Goal: Information Seeking & Learning: Learn about a topic

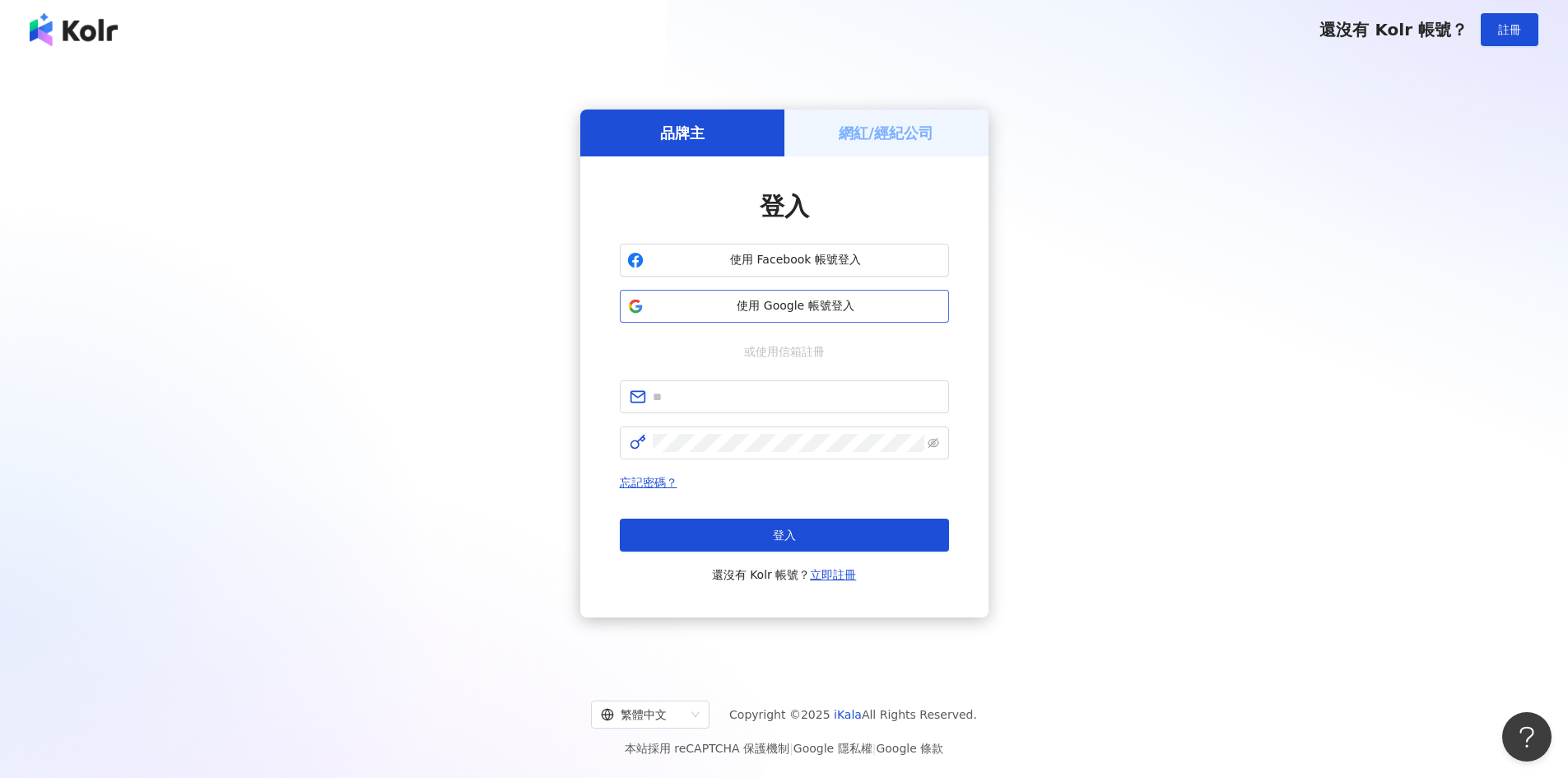
click at [781, 306] on span "使用 Google 帳號登入" at bounding box center [796, 305] width 292 height 17
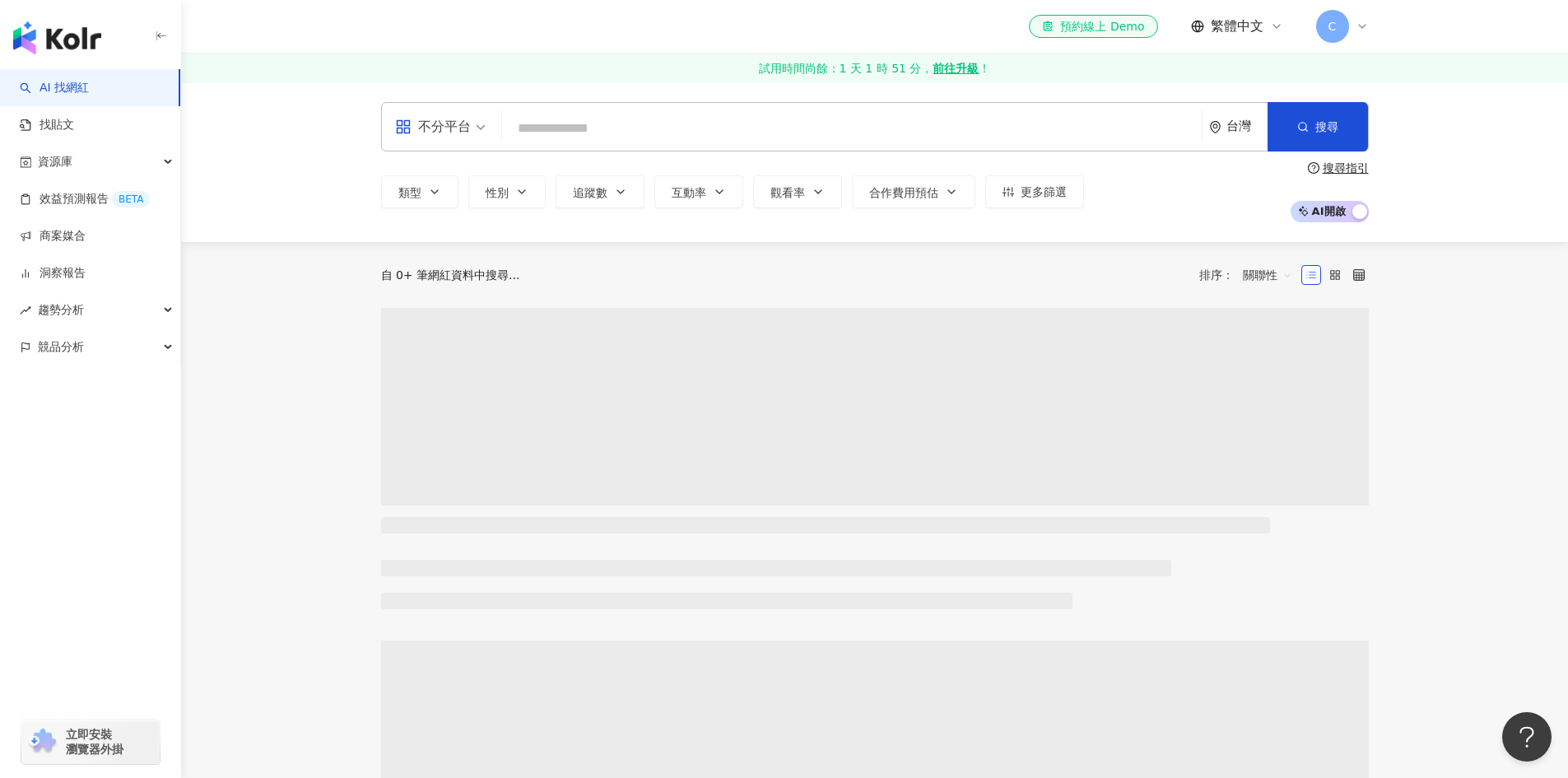
click at [553, 126] on input "search" at bounding box center [851, 129] width 686 height 32
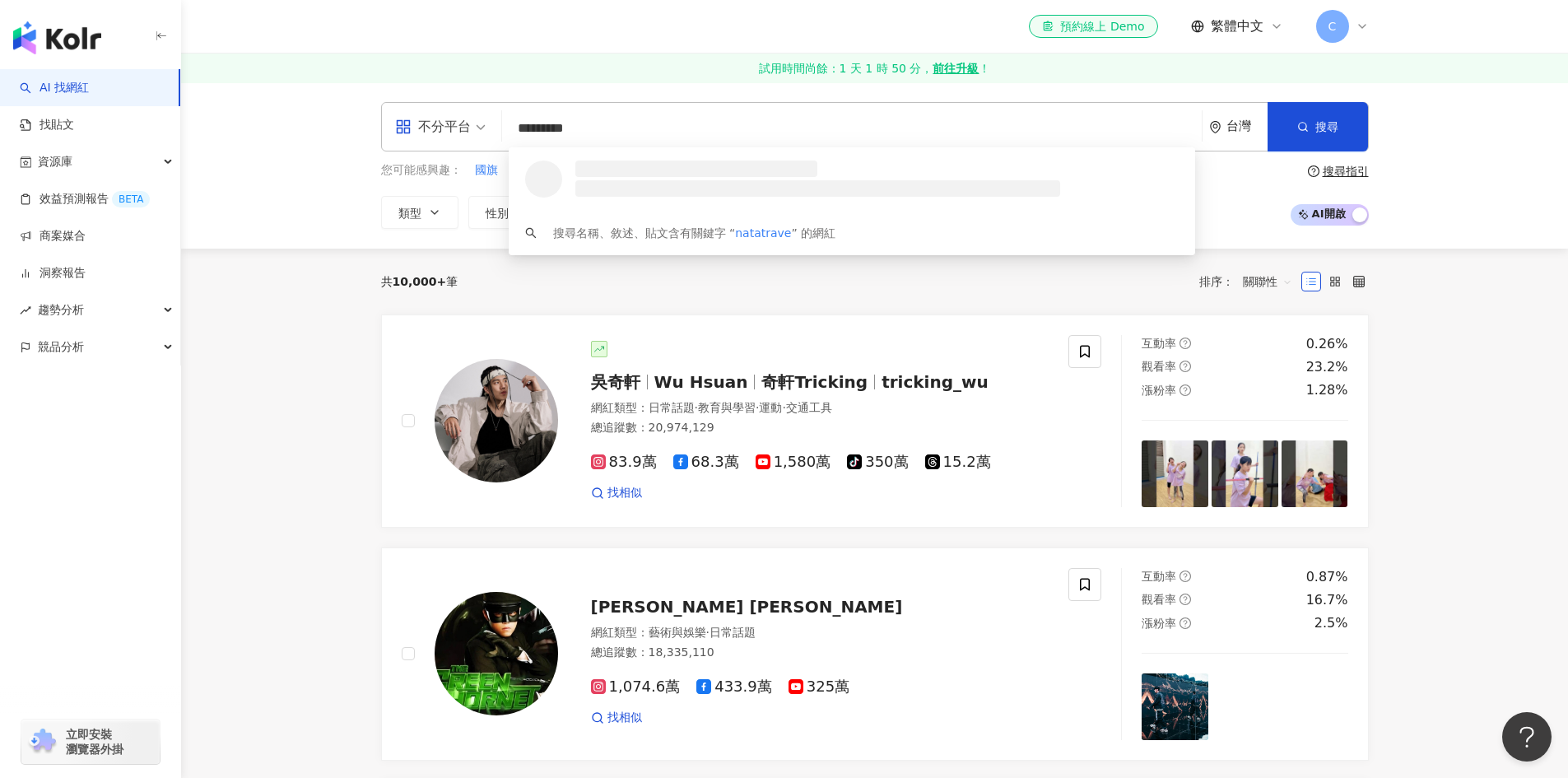
type input "**********"
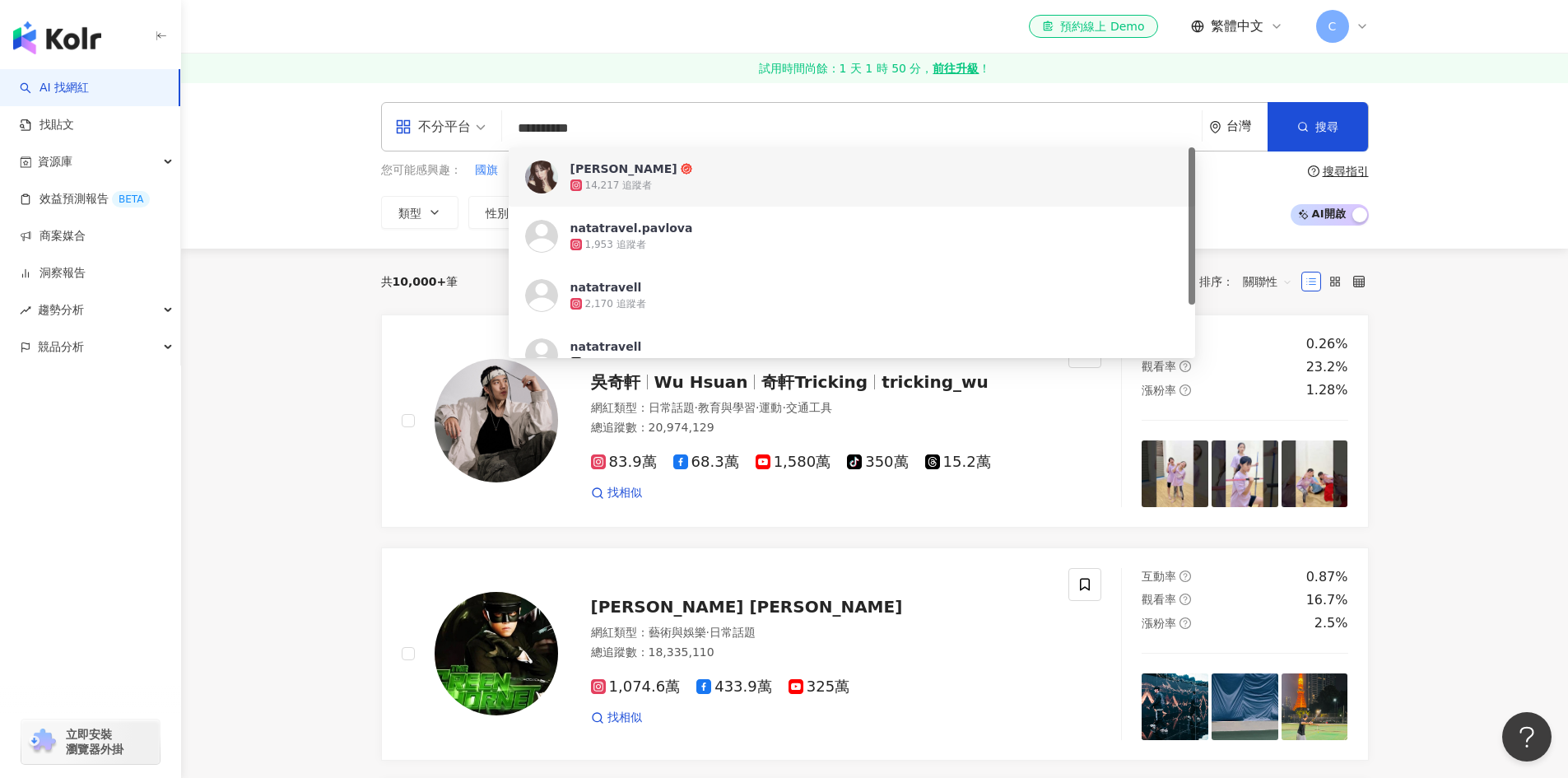
click at [624, 184] on div "14,217 追蹤者" at bounding box center [619, 186] width 67 height 14
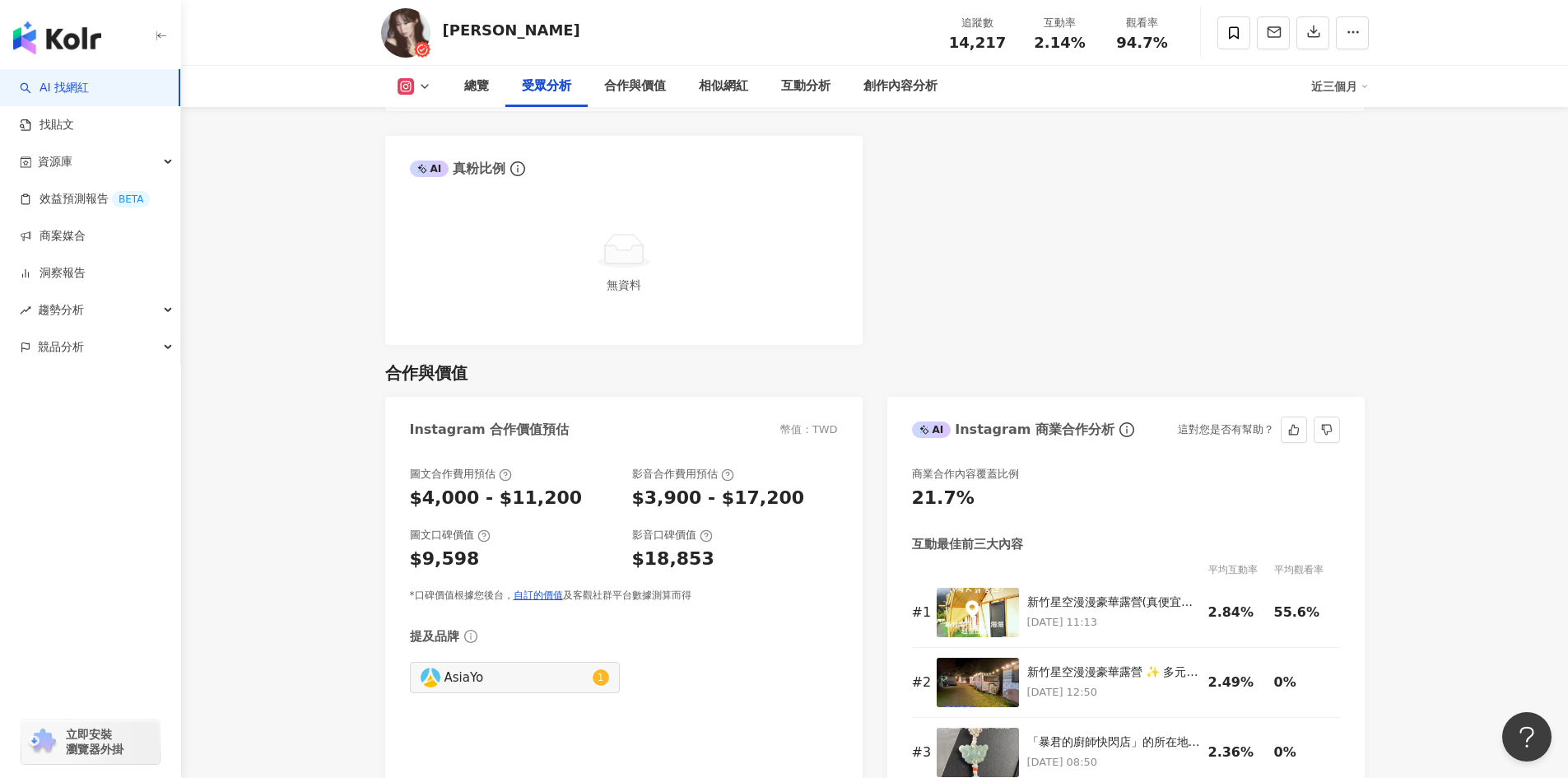
scroll to position [1810, 0]
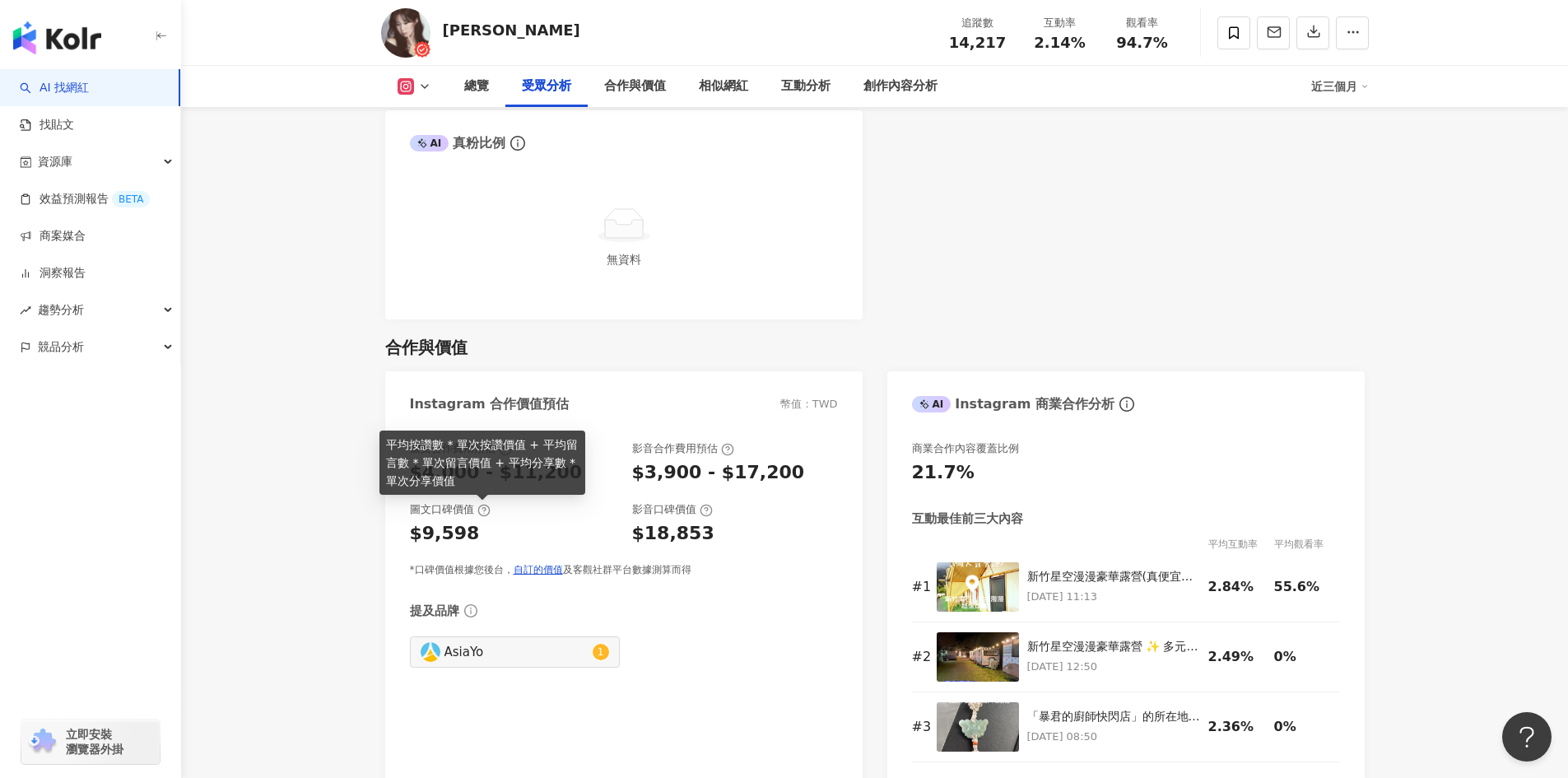
click at [479, 513] on icon at bounding box center [483, 509] width 13 height 13
click at [480, 508] on icon at bounding box center [483, 509] width 13 height 13
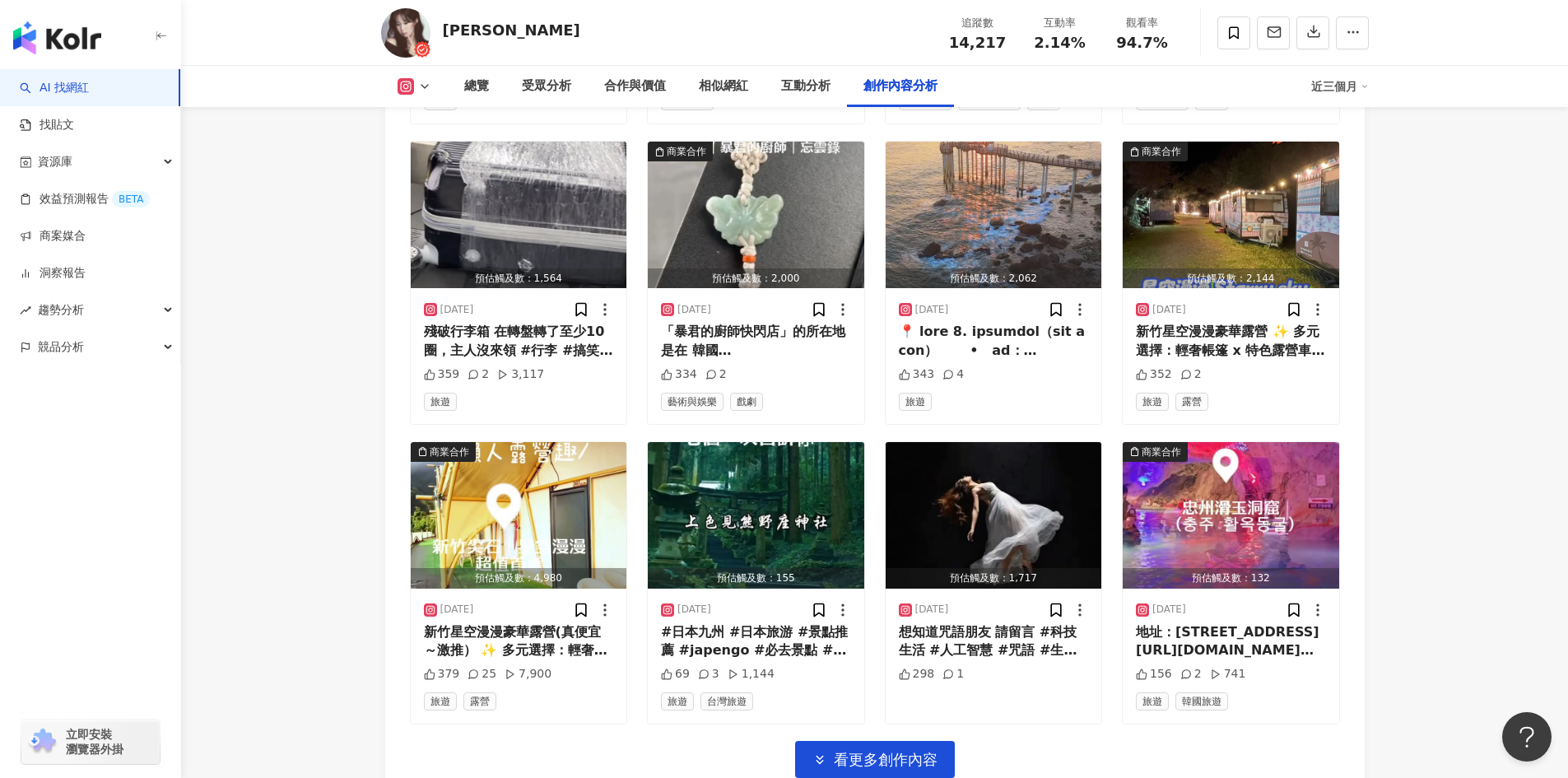
scroll to position [5486, 0]
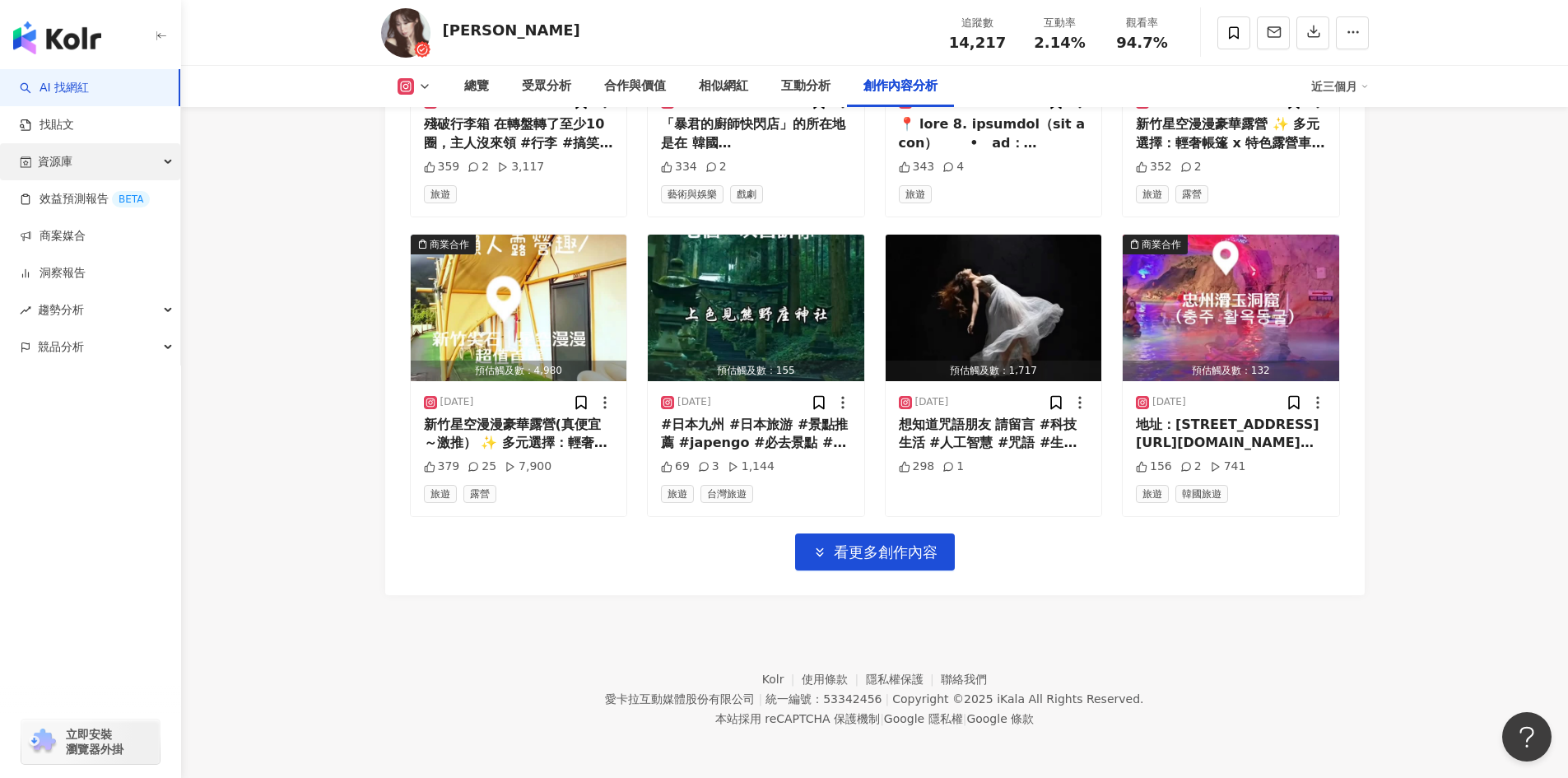
click at [131, 161] on div "資源庫" at bounding box center [90, 161] width 180 height 37
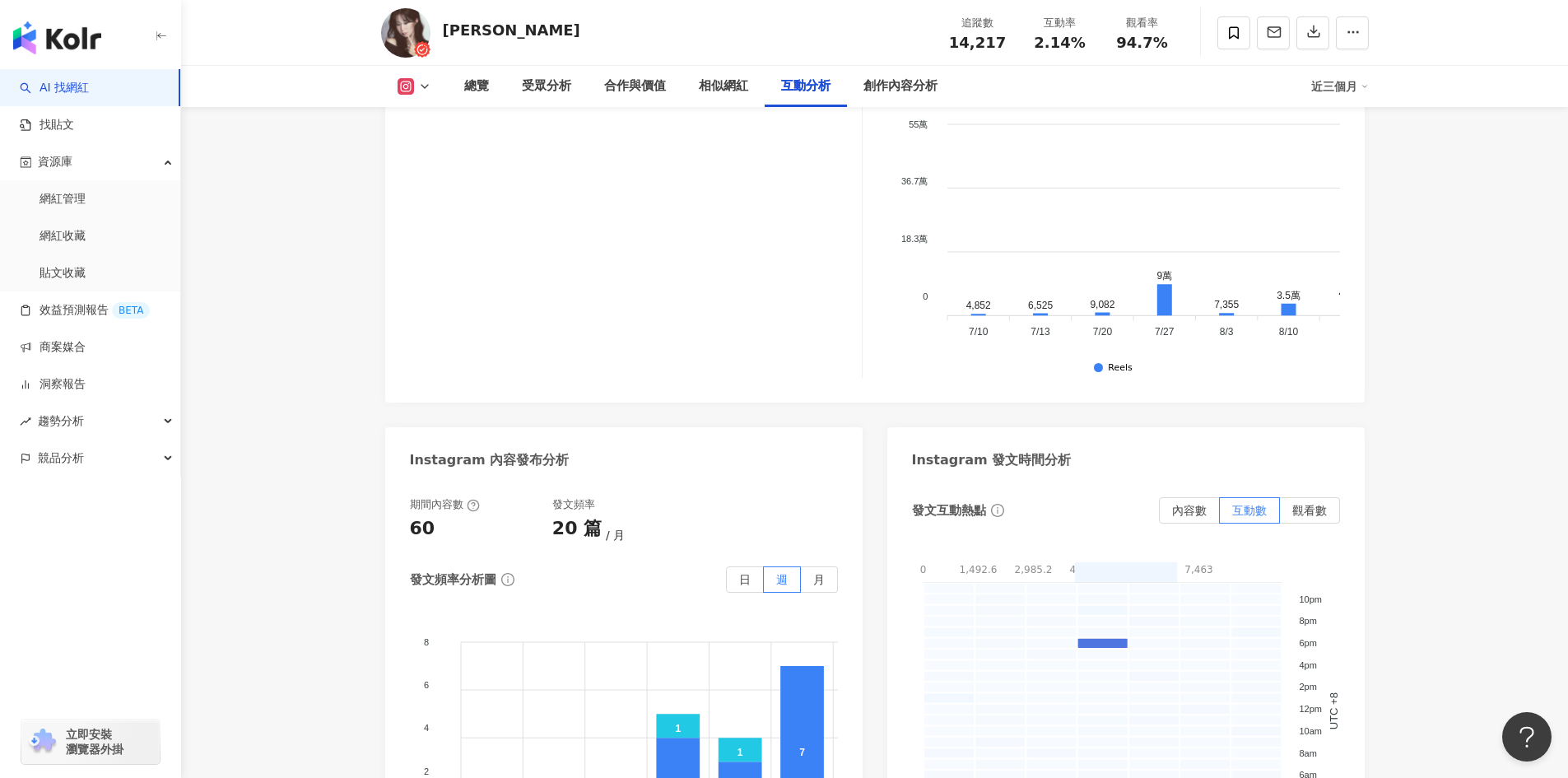
scroll to position [3675, 0]
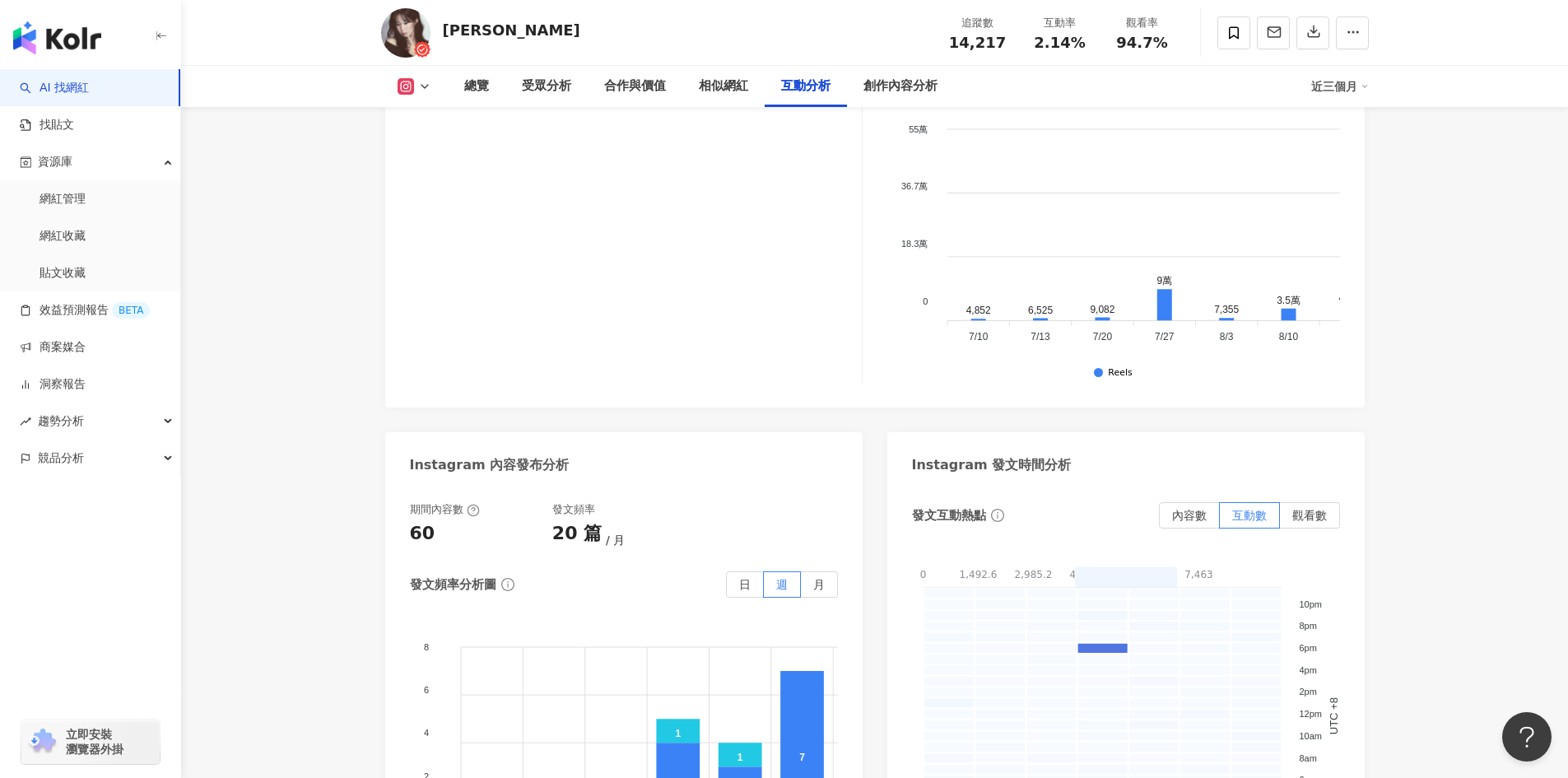
click at [1361, 84] on icon at bounding box center [1364, 86] width 8 height 8
click at [1348, 126] on link "近三個月" at bounding box center [1347, 123] width 46 height 18
click at [889, 87] on div "創作內容分析" at bounding box center [900, 86] width 74 height 20
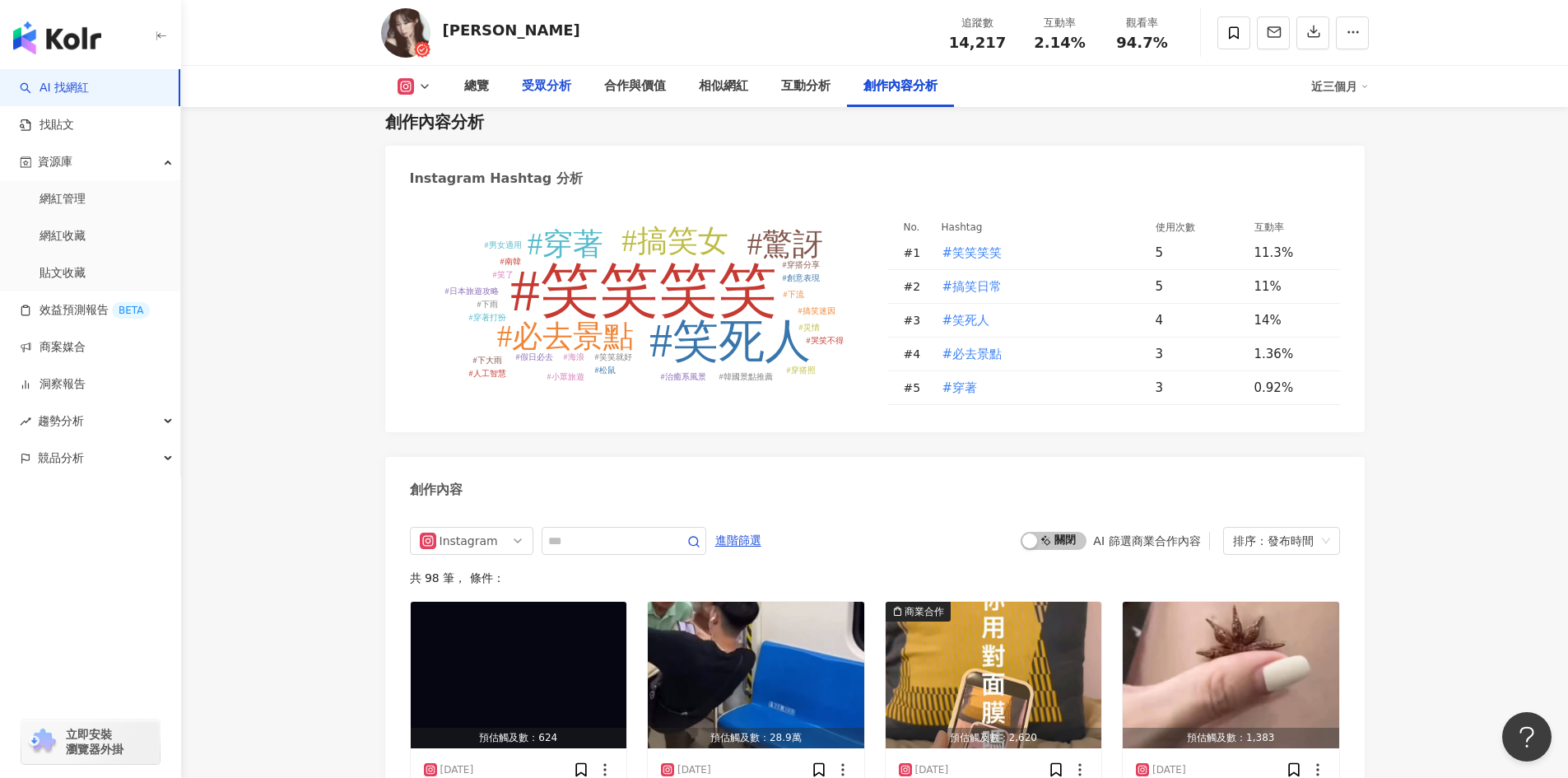
click at [518, 76] on div "受眾分析" at bounding box center [546, 87] width 82 height 42
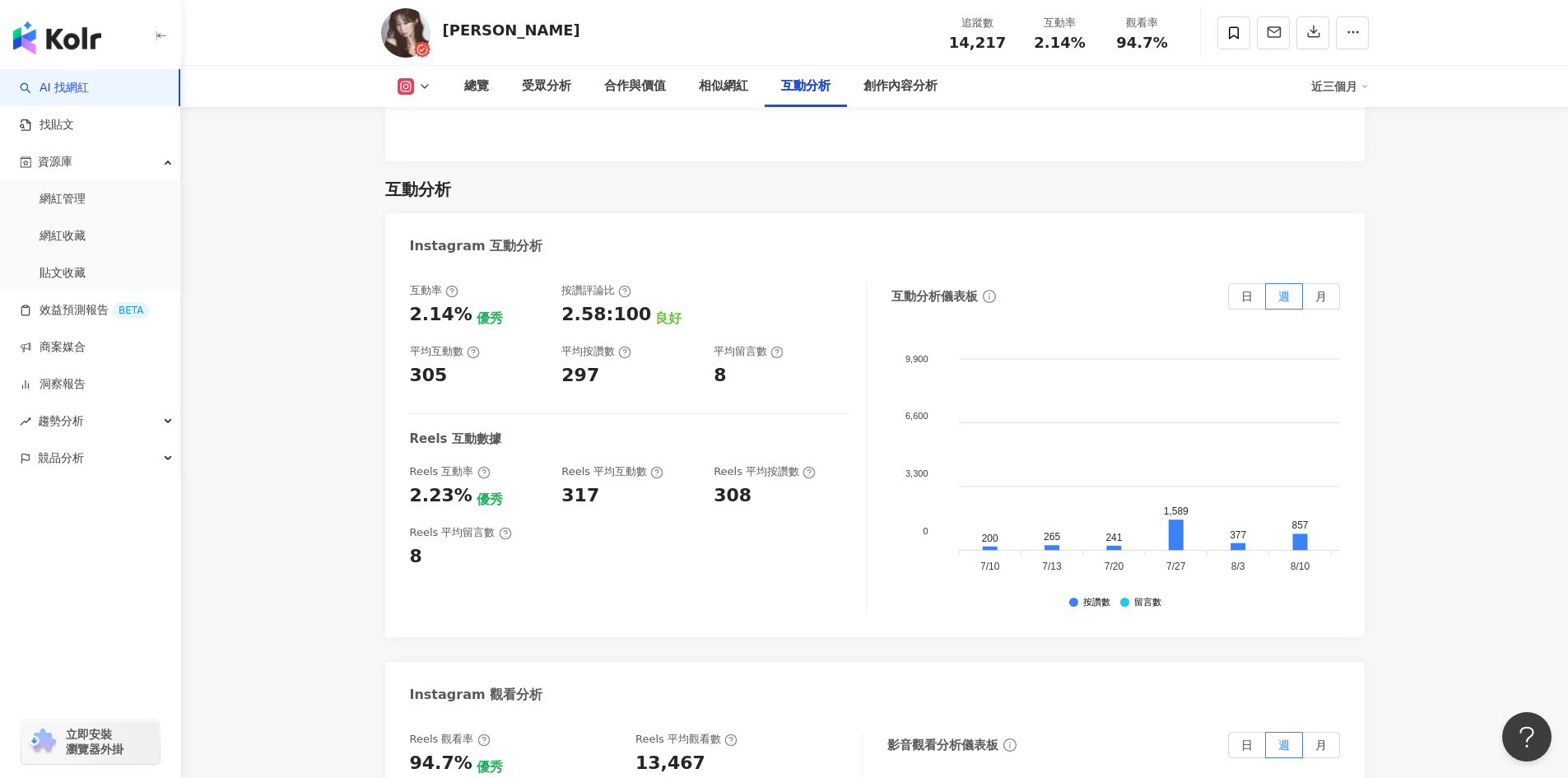
scroll to position [3051, 0]
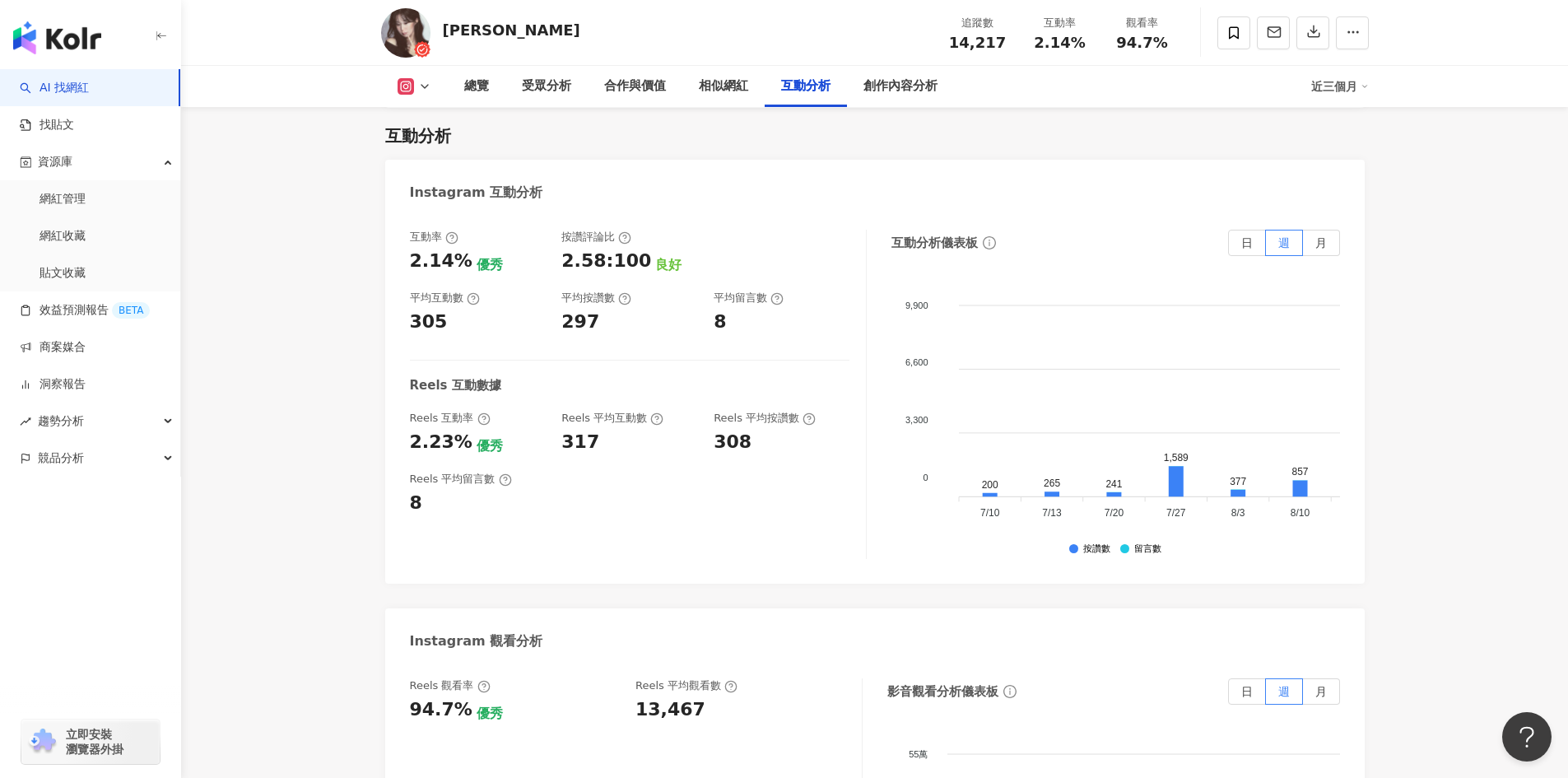
click at [352, 391] on div "總覽 最後更新日期：[DATE] 近三個月 Instagram 網紅基本資料 性別 女 主要語言 繁體中文 90.9% 網紅類型 美食 · 旅遊 社群簡介 […" at bounding box center [874, 98] width 1053 height 5839
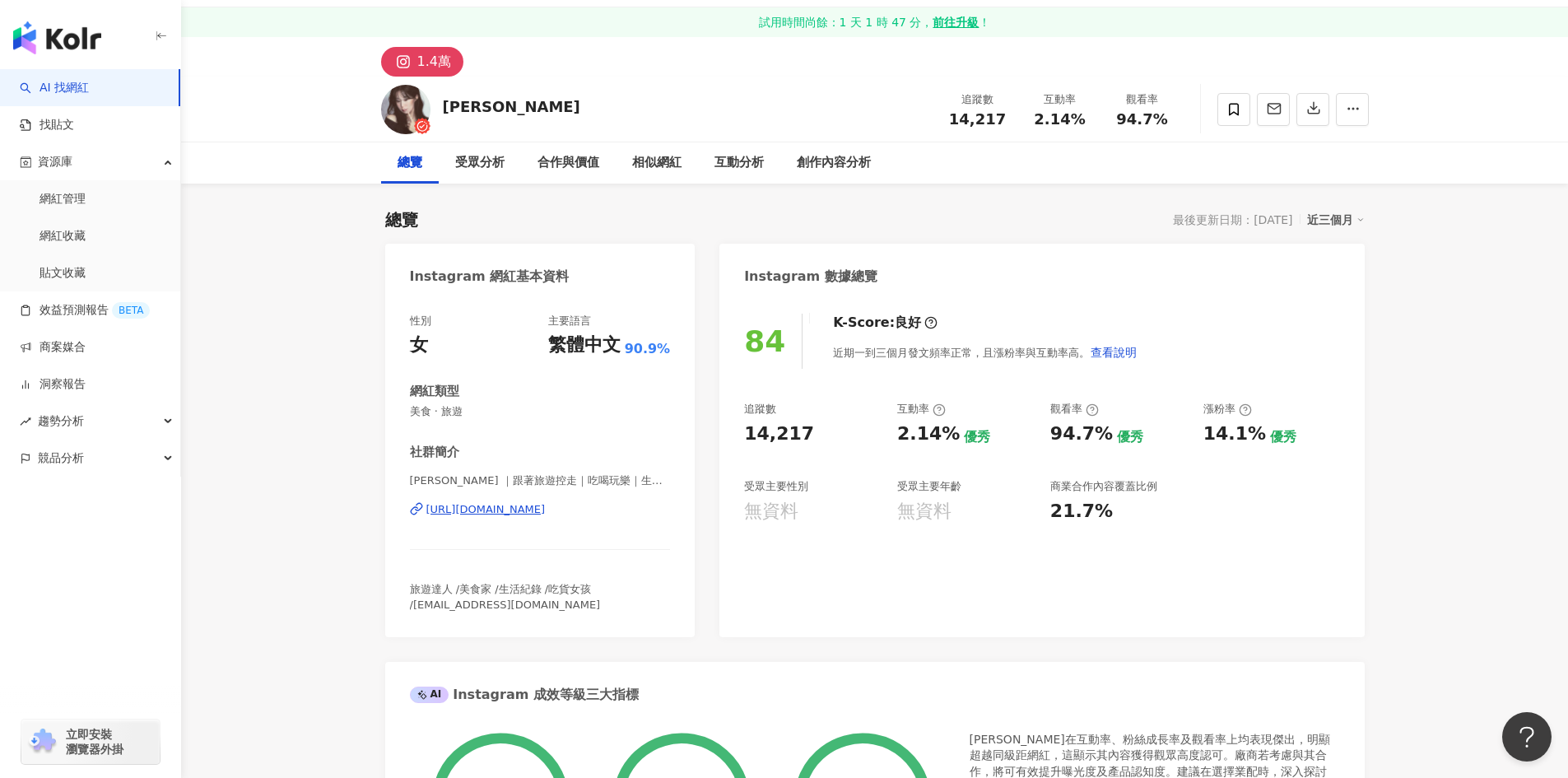
scroll to position [7, 0]
